Goal: Task Accomplishment & Management: Use online tool/utility

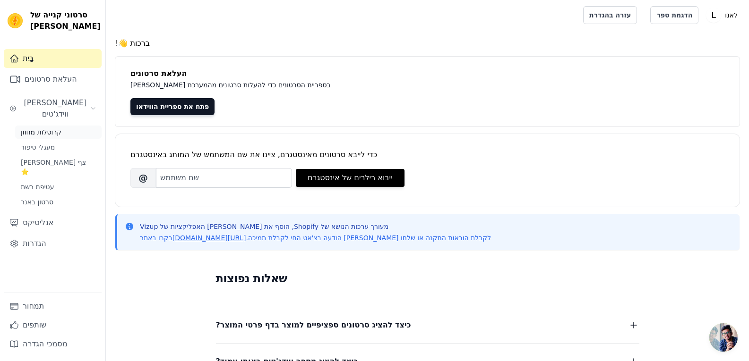
click at [50, 129] on font "קרוסלות מחוון" at bounding box center [41, 133] width 41 height 8
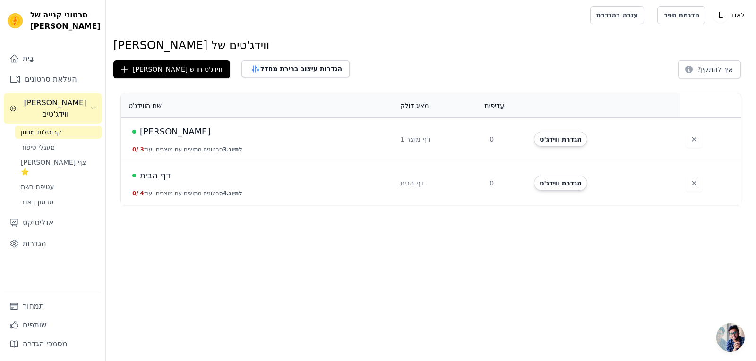
click at [147, 133] on font "שחר" at bounding box center [175, 132] width 71 height 10
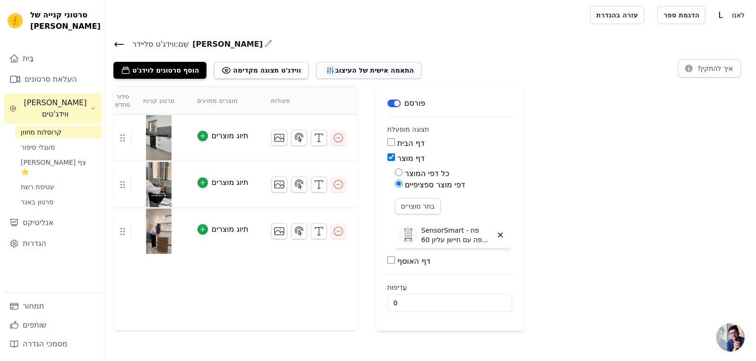
click at [370, 72] on font "התאמה אישית של העיצוב" at bounding box center [374, 71] width 79 height 8
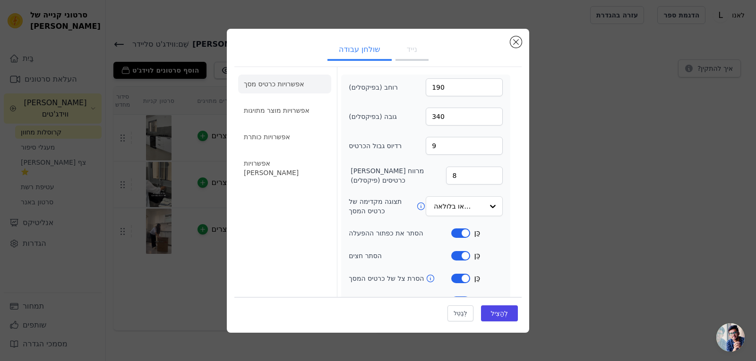
click at [414, 58] on button "נייד" at bounding box center [411, 50] width 33 height 21
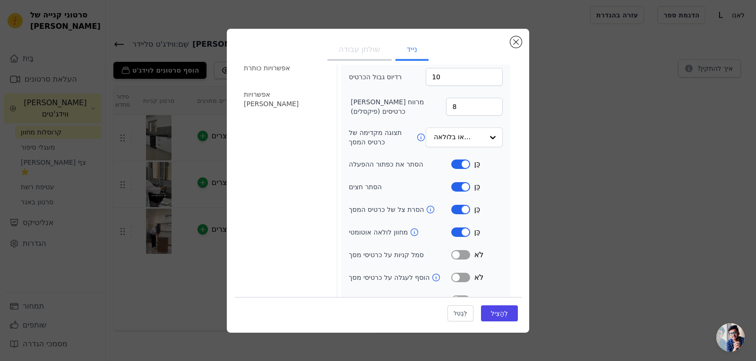
scroll to position [86, 0]
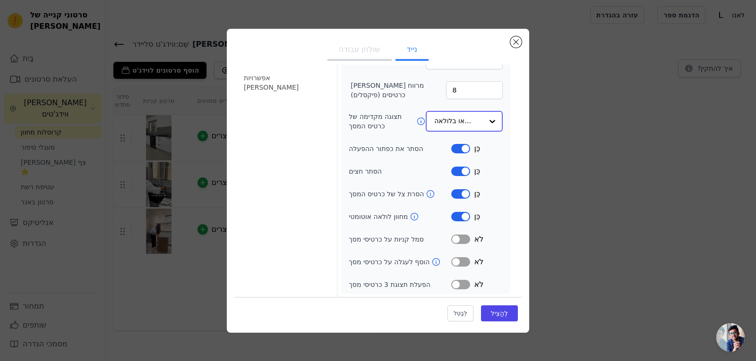
click at [463, 122] on input "תצוגה מקדימה של כרטיס המסך" at bounding box center [458, 121] width 49 height 19
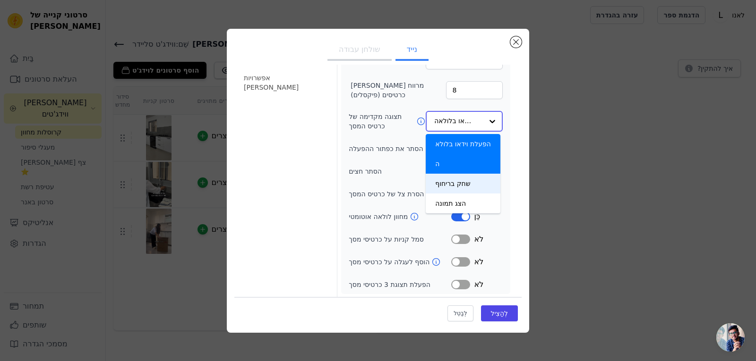
click at [458, 180] on font "שחק בריחוף" at bounding box center [452, 184] width 35 height 8
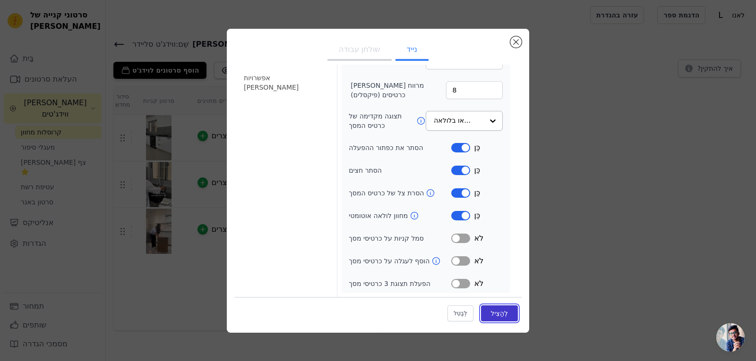
click at [491, 315] on font "לְהַצִיל" at bounding box center [499, 314] width 17 height 8
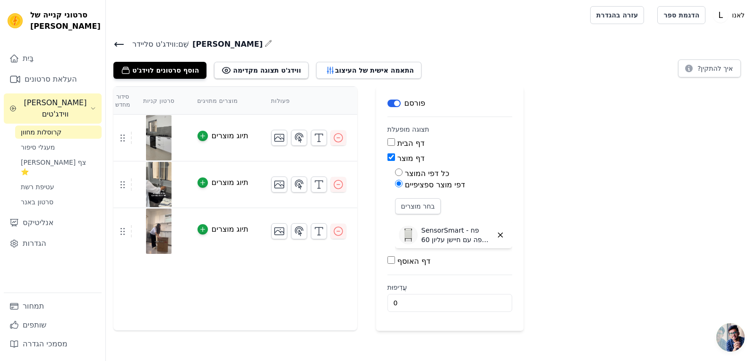
click at [364, 82] on div "ווידג'ט סליידר שֵׁם: שחר הוסף סרטונים לוידג'ט ווידג'ט תצוגה מקדימה התאמה אישית …" at bounding box center [431, 184] width 650 height 293
click at [365, 67] on font "התאמה אישית של העיצוב" at bounding box center [374, 71] width 79 height 8
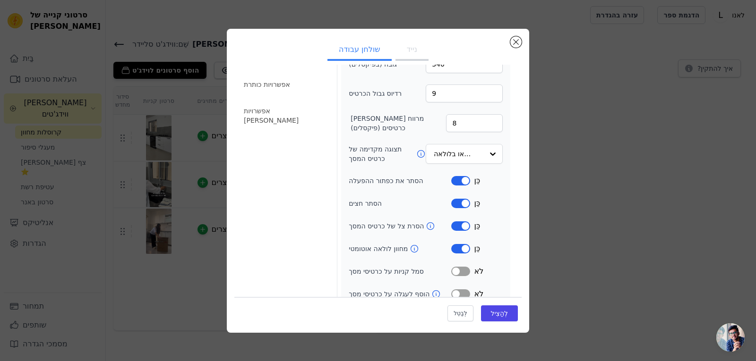
scroll to position [63, 0]
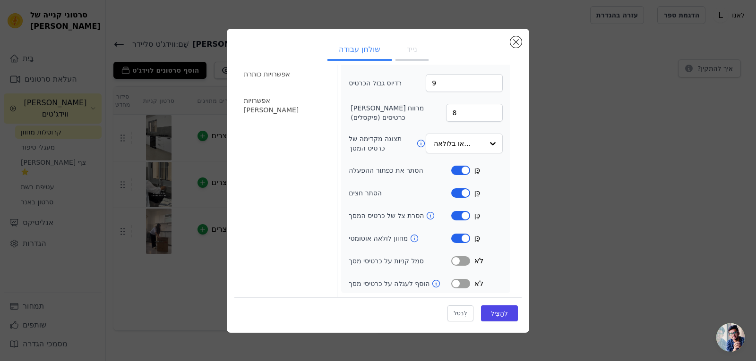
click at [411, 52] on font "נייד" at bounding box center [412, 49] width 10 height 9
click at [371, 57] on button "שולחן עבודה" at bounding box center [359, 50] width 64 height 21
click at [463, 142] on input "תצוגה מקדימה של כרטיס המסך" at bounding box center [458, 144] width 49 height 19
click at [401, 56] on button "נייד" at bounding box center [411, 50] width 33 height 21
click at [463, 142] on input "תצוגה מקדימה של כרטיס המסך" at bounding box center [460, 144] width 45 height 19
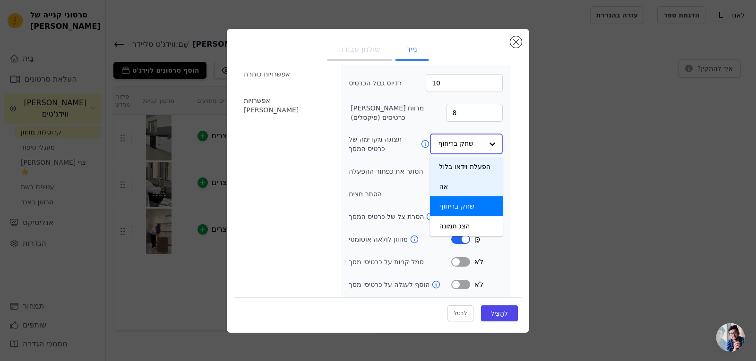
click at [456, 179] on div "הפעלת וידאו בלולאה" at bounding box center [466, 177] width 73 height 40
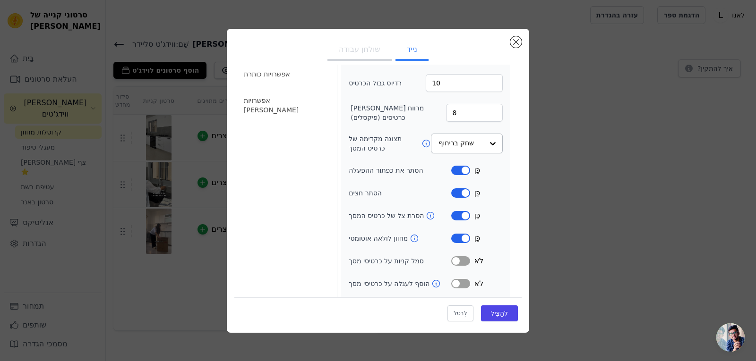
click at [456, 172] on button "מַדבֵּקָה" at bounding box center [460, 170] width 19 height 9
click at [465, 173] on div "כֵּן" at bounding box center [476, 170] width 51 height 11
click at [463, 172] on button "מַדבֵּקָה" at bounding box center [460, 170] width 19 height 9
click at [457, 220] on button "מַדבֵּקָה" at bounding box center [460, 215] width 19 height 9
click at [497, 314] on font "לְהַצִיל" at bounding box center [499, 314] width 17 height 8
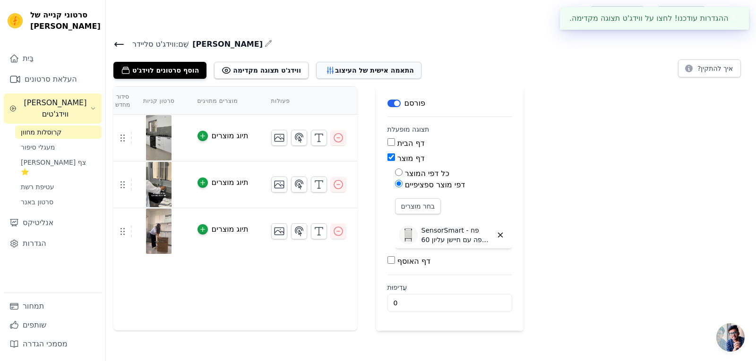
click at [368, 72] on font "התאמה אישית של העיצוב" at bounding box center [374, 71] width 79 height 8
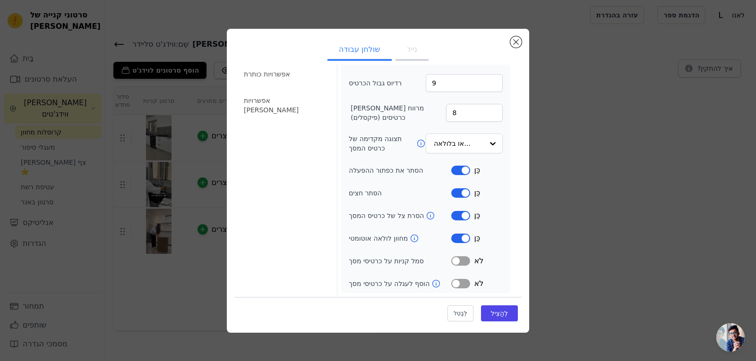
click at [458, 235] on button "מַדבֵּקָה" at bounding box center [460, 238] width 19 height 9
click at [494, 317] on font "לְהַצִיל" at bounding box center [499, 314] width 17 height 8
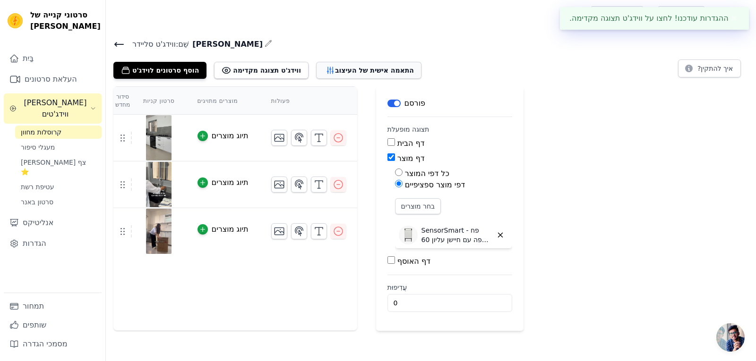
click at [368, 76] on button "התאמה אישית של העיצוב" at bounding box center [368, 70] width 105 height 17
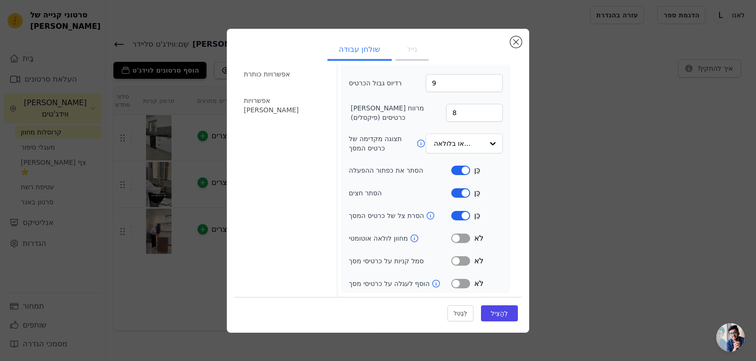
click at [457, 235] on button "מַדבֵּקָה" at bounding box center [460, 238] width 19 height 9
click at [411, 55] on button "נייד" at bounding box center [411, 50] width 33 height 21
click at [459, 216] on button "מַדבֵּקָה" at bounding box center [460, 215] width 19 height 9
click at [459, 237] on button "מַדבֵּקָה" at bounding box center [460, 238] width 19 height 9
click at [491, 313] on font "לְהַצִיל" at bounding box center [499, 314] width 17 height 8
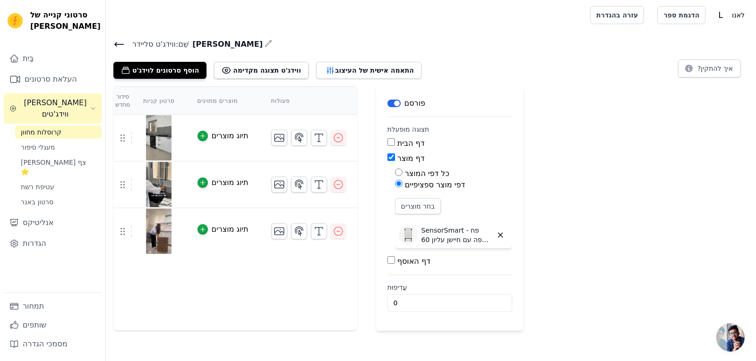
click at [463, 213] on div "בחר מוצרים SensorSmart - פח אשפה עם חיישן עליון 60 ליטר" at bounding box center [453, 225] width 117 height 54
click at [369, 65] on button "התאמה אישית של העיצוב" at bounding box center [368, 70] width 105 height 17
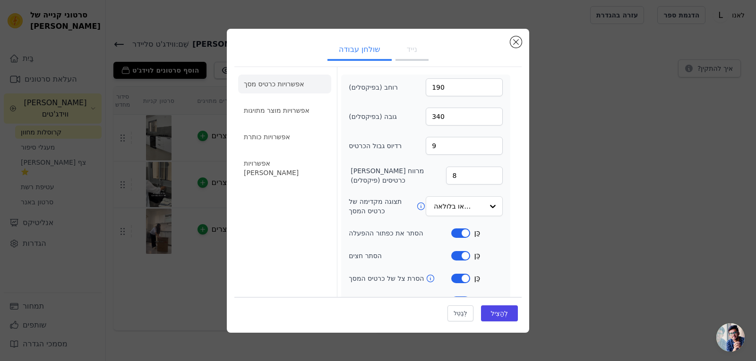
click at [458, 231] on button "מַדבֵּקָה" at bounding box center [460, 233] width 19 height 9
click at [459, 234] on button "מַדבֵּקָה" at bounding box center [460, 233] width 19 height 9
click at [415, 50] on button "נייד" at bounding box center [411, 50] width 33 height 21
click at [456, 232] on button "מַדבֵּקָה" at bounding box center [460, 233] width 19 height 9
click at [497, 311] on font "לְהַצִיל" at bounding box center [499, 314] width 17 height 8
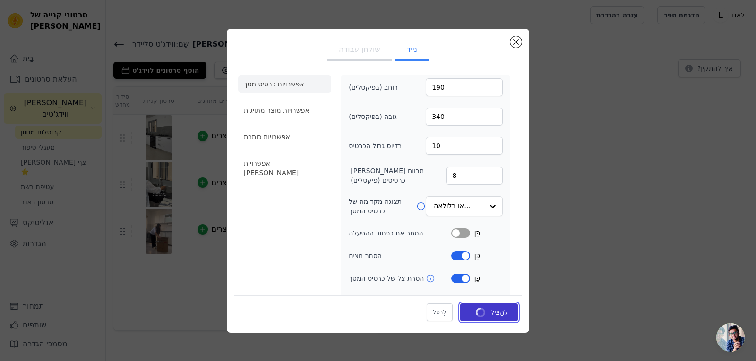
click at [497, 311] on font "לְהַצִיל" at bounding box center [499, 313] width 17 height 8
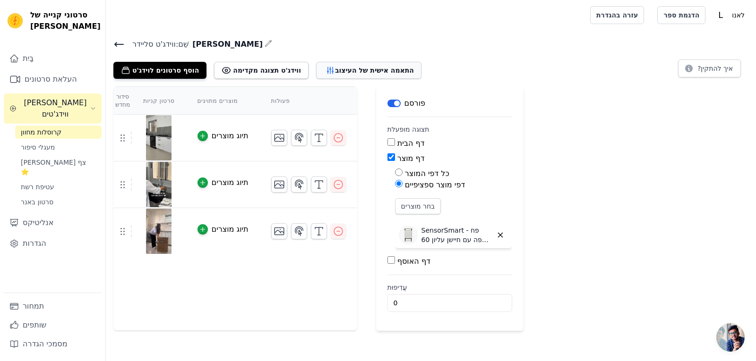
click at [376, 70] on font "התאמה אישית של העיצוב" at bounding box center [374, 71] width 79 height 8
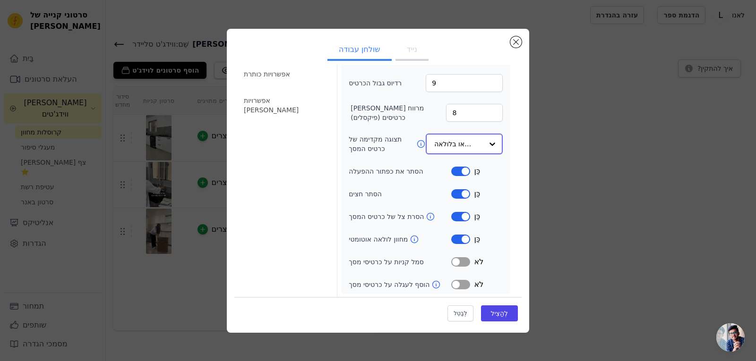
click at [443, 141] on input "תצוגה מקדימה של כרטיס המסך" at bounding box center [458, 144] width 49 height 19
click at [413, 54] on button "נייד" at bounding box center [411, 50] width 33 height 21
click at [449, 146] on input "תצוגה מקדימה של כרטיס המסך" at bounding box center [458, 144] width 49 height 19
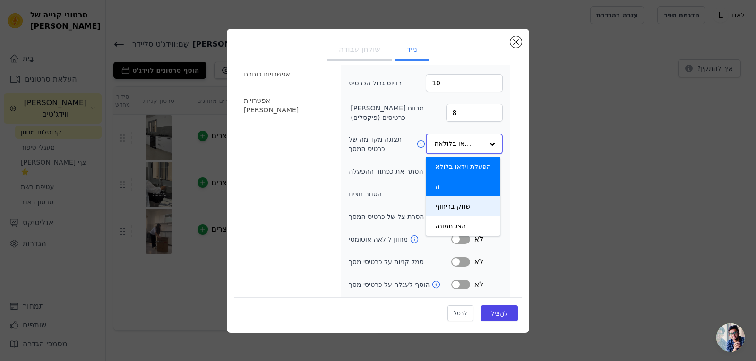
click at [447, 211] on div "שחק בריחוף" at bounding box center [463, 207] width 75 height 20
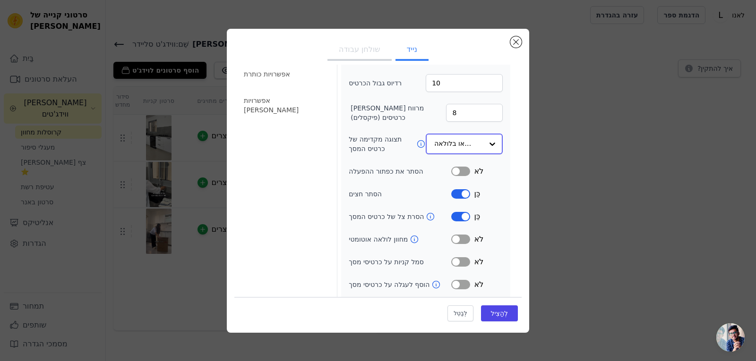
click at [453, 149] on input "תצוגה מקדימה של כרטיס המסך" at bounding box center [458, 144] width 49 height 19
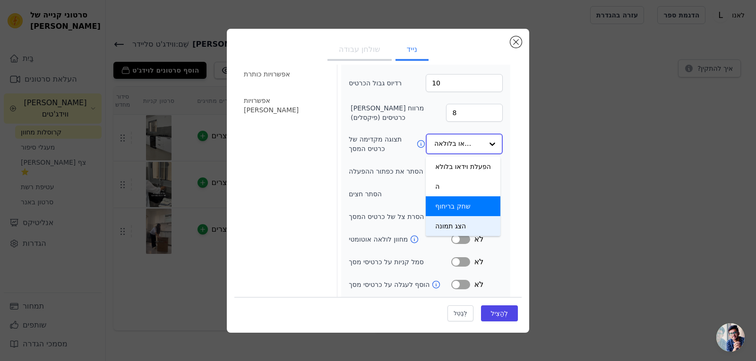
click at [455, 220] on div "הצג תמונה" at bounding box center [463, 226] width 75 height 20
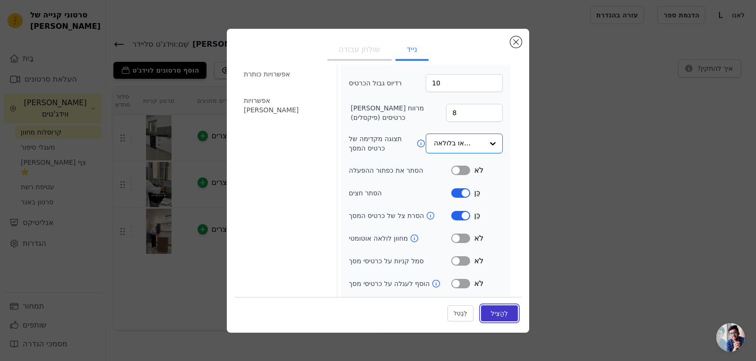
click at [492, 311] on font "לְהַצִיל" at bounding box center [499, 314] width 17 height 8
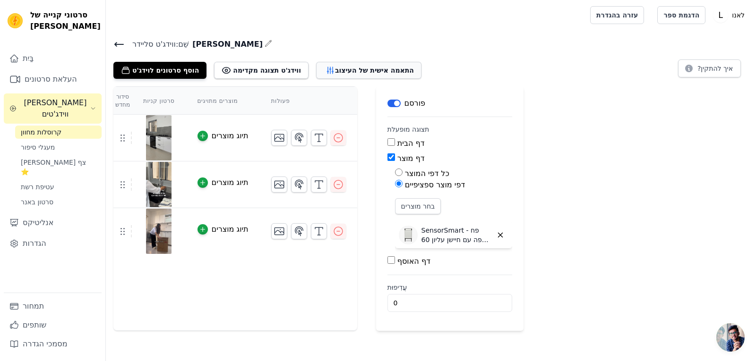
click at [378, 62] on button "התאמה אישית של העיצוב" at bounding box center [368, 70] width 105 height 17
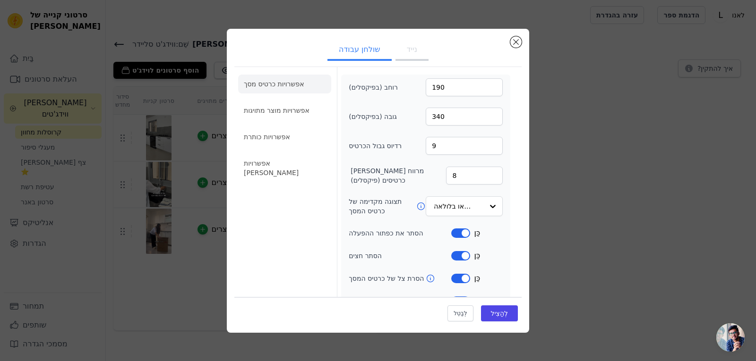
click at [412, 56] on button "נייד" at bounding box center [411, 50] width 33 height 21
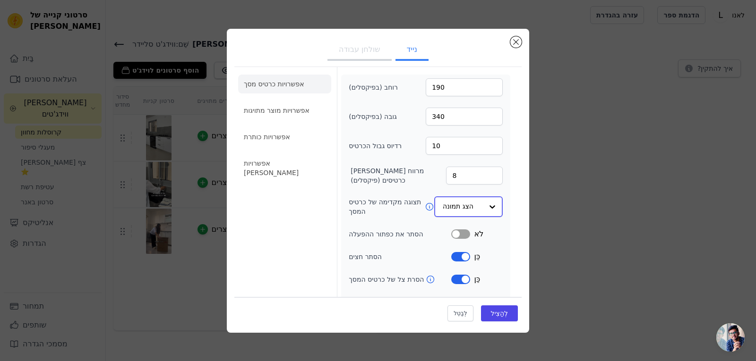
click at [469, 214] on input "תצוגה מקדימה של כרטיס המסך" at bounding box center [463, 206] width 40 height 19
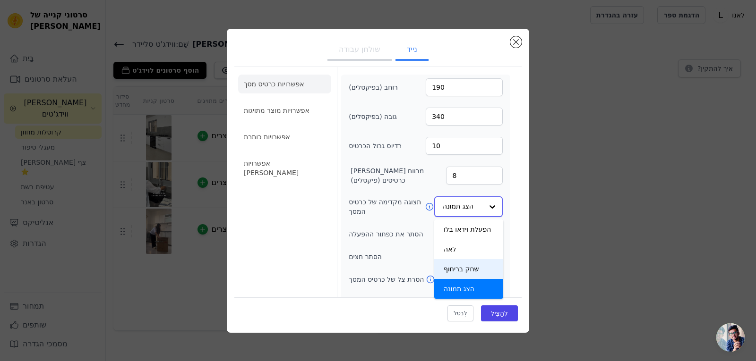
click at [457, 264] on div "שחק בריחוף" at bounding box center [468, 269] width 69 height 20
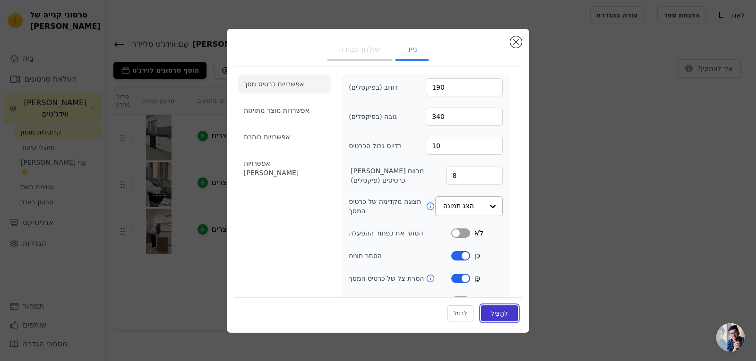
click at [491, 312] on font "לְהַצִיל" at bounding box center [499, 314] width 17 height 8
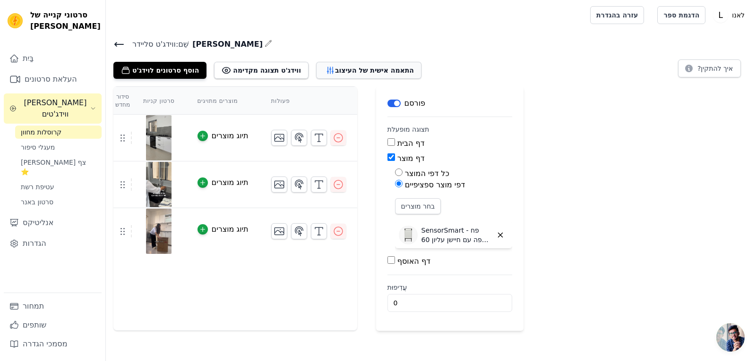
click at [346, 76] on button "התאמה אישית של העיצוב" at bounding box center [368, 70] width 105 height 17
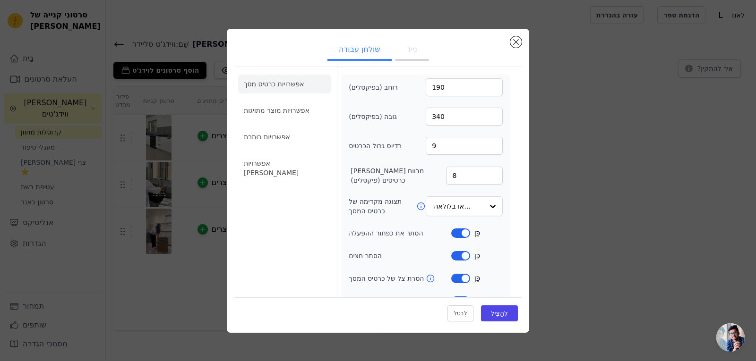
click at [410, 52] on font "נייד" at bounding box center [412, 49] width 10 height 9
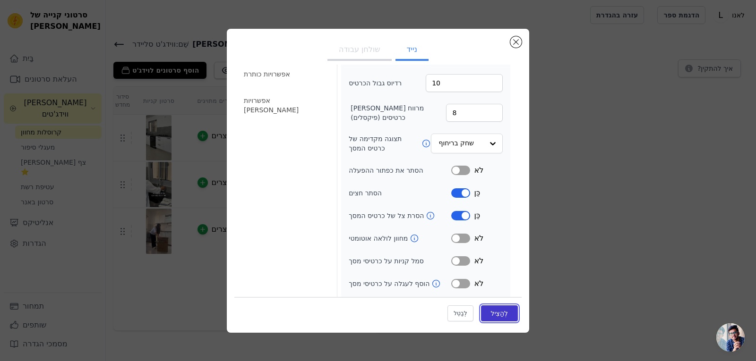
click at [499, 311] on font "לְהַצִיל" at bounding box center [499, 314] width 17 height 8
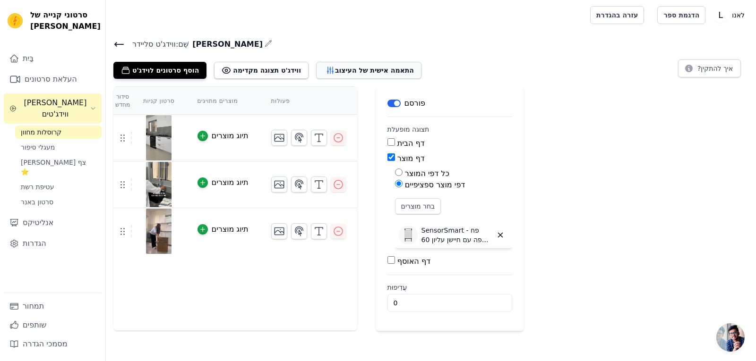
click at [356, 69] on font "התאמה אישית של העיצוב" at bounding box center [374, 71] width 79 height 8
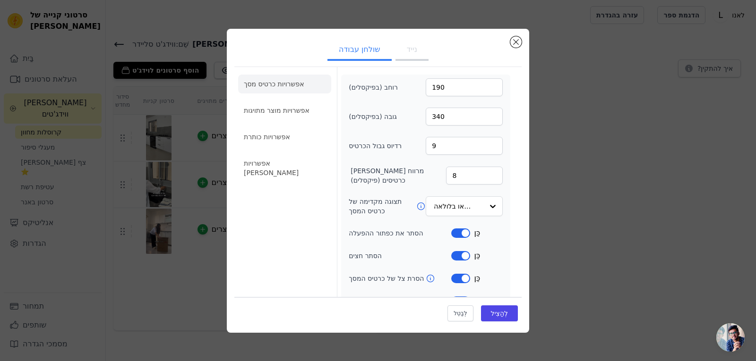
click at [412, 45] on font "נייד" at bounding box center [412, 49] width 10 height 9
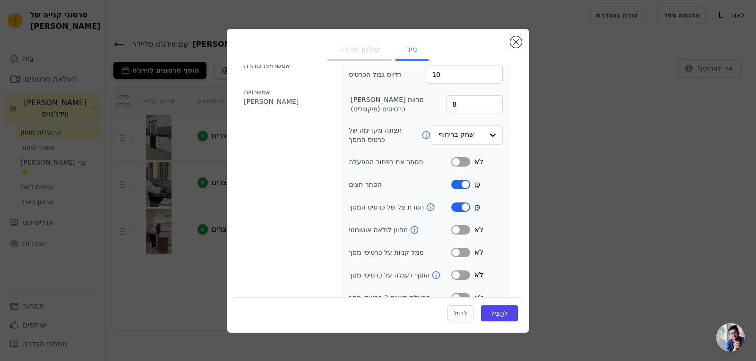
scroll to position [86, 0]
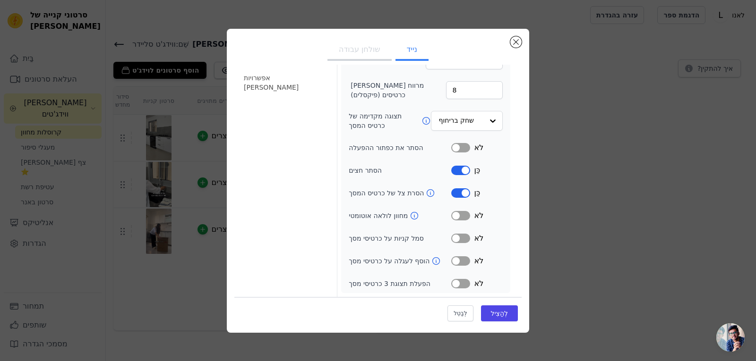
click at [468, 106] on div "רוחב (בפיקסלים) 190 גובה (בפיקסלים) 340 רדיוס גבול הכרטיס 10 מרווח בין כרטיסים …" at bounding box center [426, 141] width 154 height 297
click at [380, 127] on font "תצוגה מקדימה של כרטיס המסך" at bounding box center [375, 120] width 53 height 17
click at [438, 127] on input "תצוגה מקדימה של כרטיס המסך" at bounding box center [460, 121] width 45 height 19
click at [421, 121] on icon at bounding box center [425, 120] width 9 height 9
click at [521, 43] on div "שולחן עבודה נייד אפשרויות כרטיס מסך אפשרויות מוצר מתויגות אפשרויות כותרת אפשרוי…" at bounding box center [378, 181] width 302 height 304
